Goal: Transaction & Acquisition: Purchase product/service

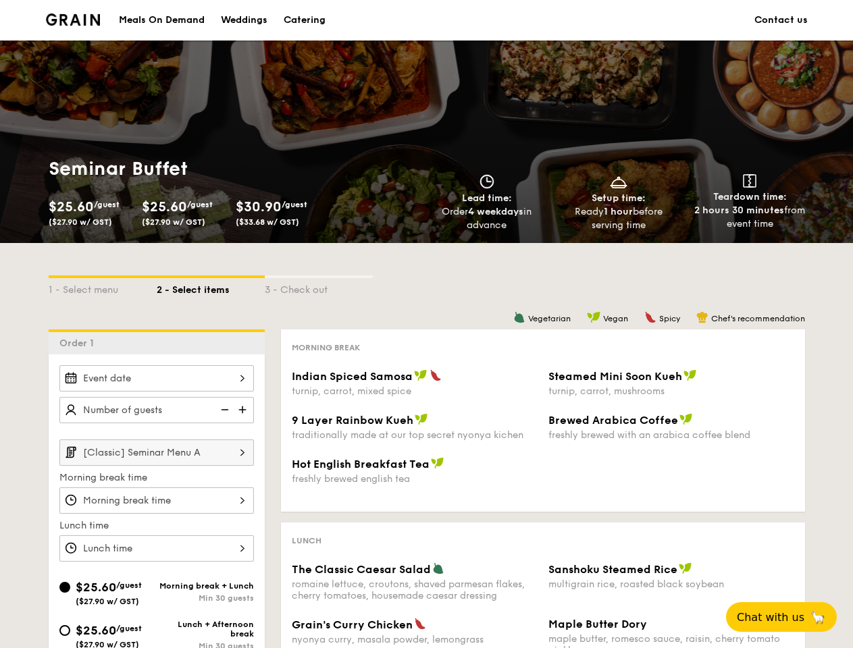
click at [426, 324] on div "1 - Select menu 2 - Select items 3 - Check out" at bounding box center [427, 286] width 756 height 86
click at [103, 286] on div "1 - Select menu" at bounding box center [103, 287] width 108 height 19
click at [211, 286] on div "2 - Select items" at bounding box center [211, 287] width 108 height 19
click at [319, 286] on div "3 - Check out" at bounding box center [319, 287] width 108 height 19
click at [157, 342] on div "Order 1" at bounding box center [157, 342] width 216 height 25
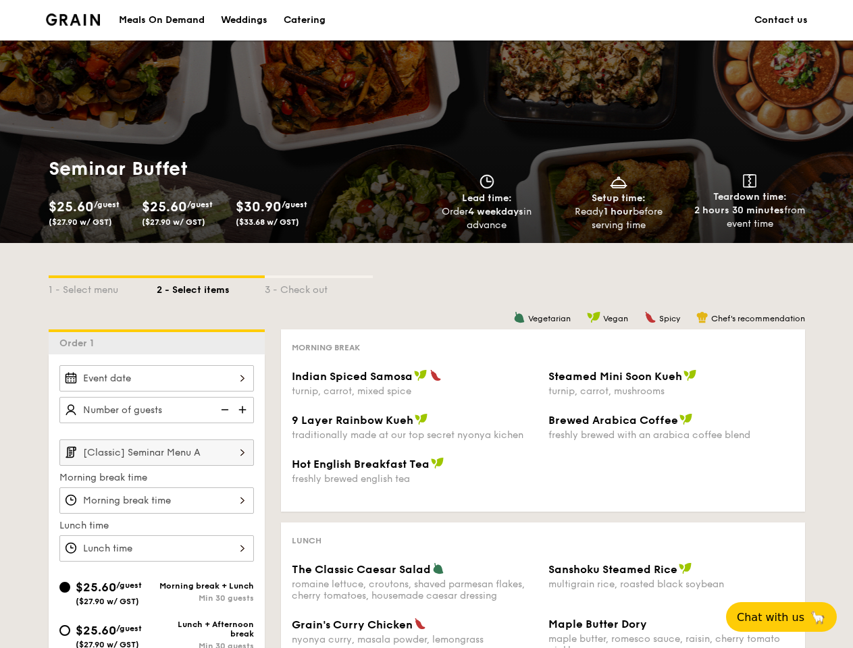
click at [157, 378] on div at bounding box center [156, 378] width 195 height 26
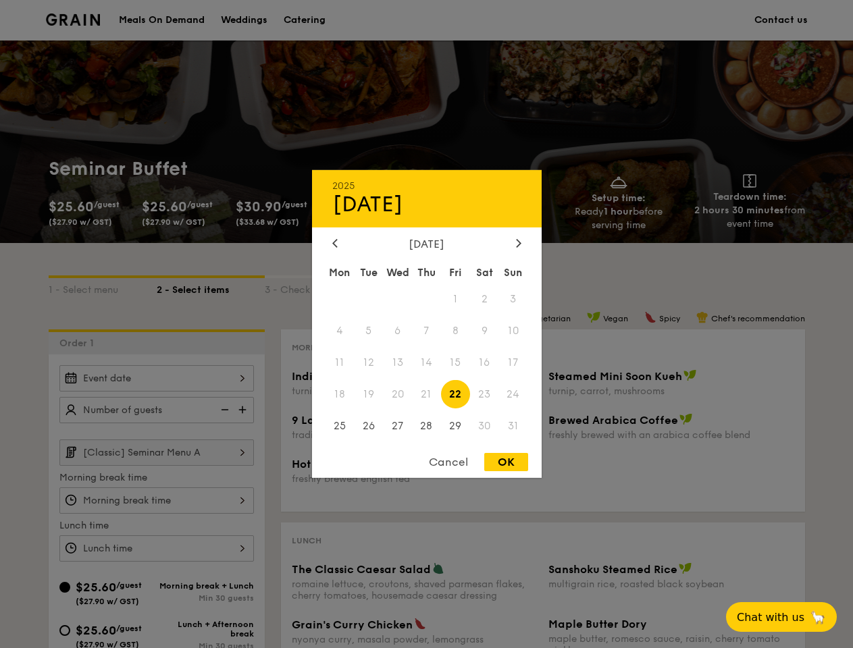
click at [244, 410] on div at bounding box center [426, 324] width 853 height 648
click at [224, 410] on div at bounding box center [426, 324] width 853 height 648
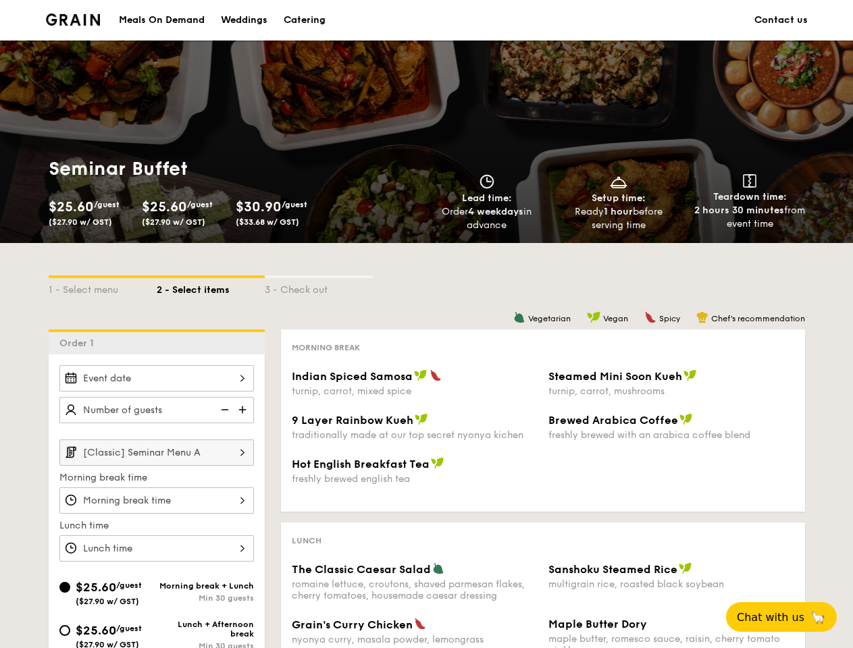
click at [157, 452] on div at bounding box center [426, 324] width 853 height 648
click at [157, 500] on div at bounding box center [426, 324] width 853 height 648
